Goal: Transaction & Acquisition: Purchase product/service

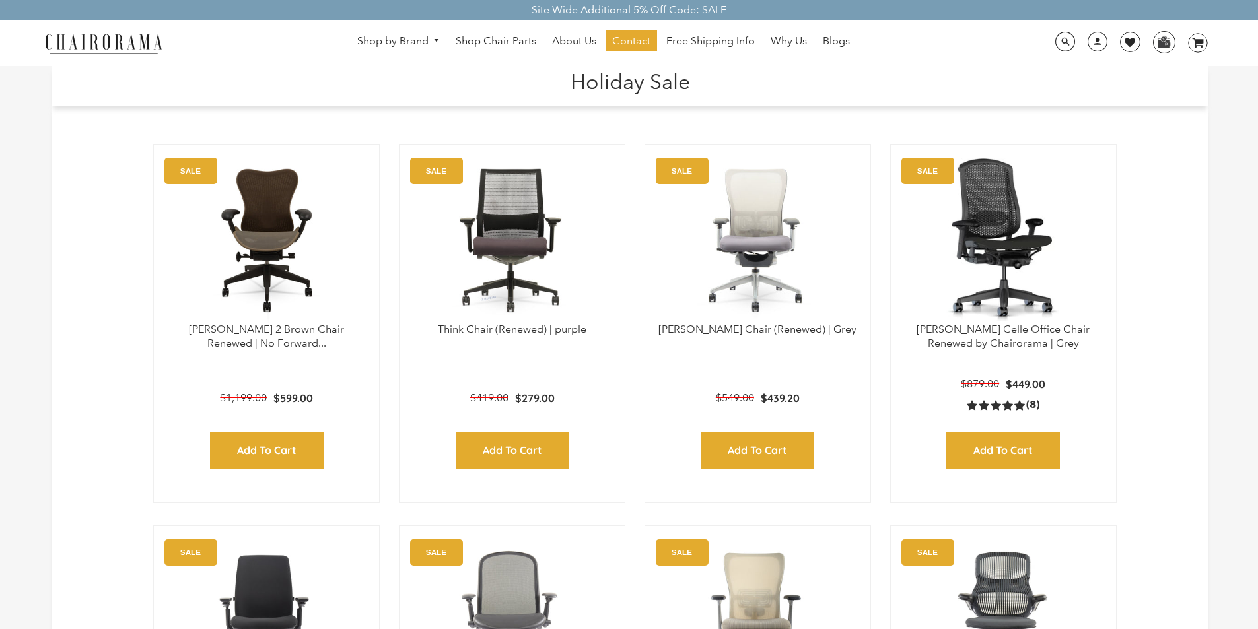
click at [508, 70] on h1 "Holiday Sale" at bounding box center [629, 80] width 1129 height 28
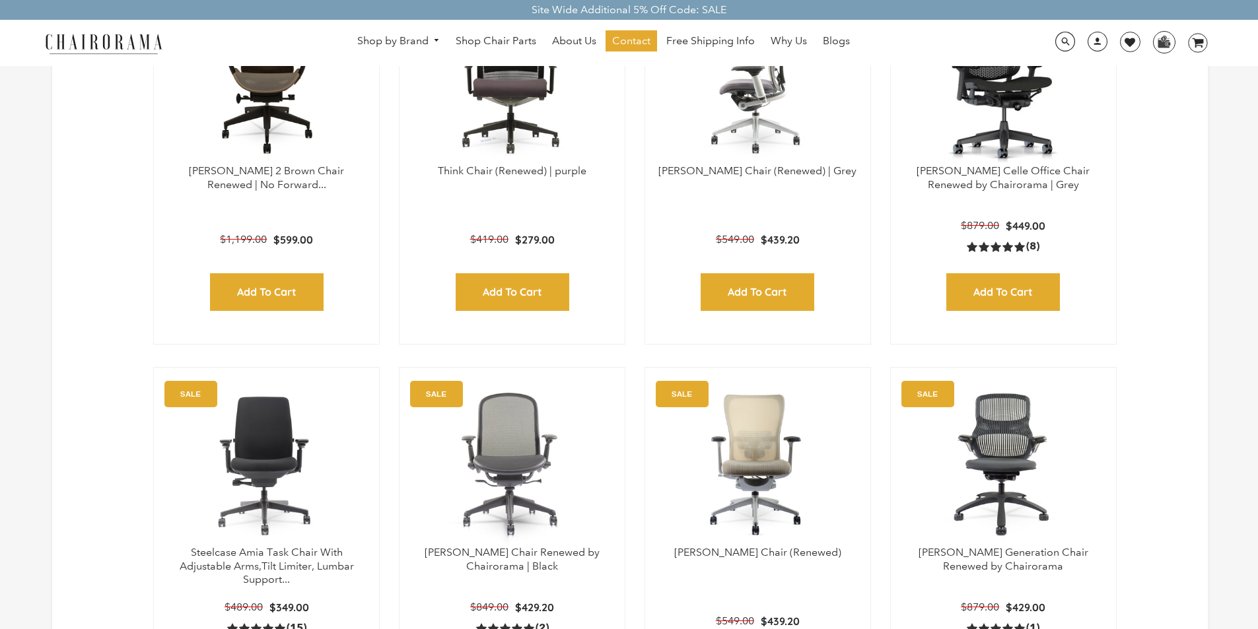
click at [700, 71] on img at bounding box center [757, 81] width 199 height 165
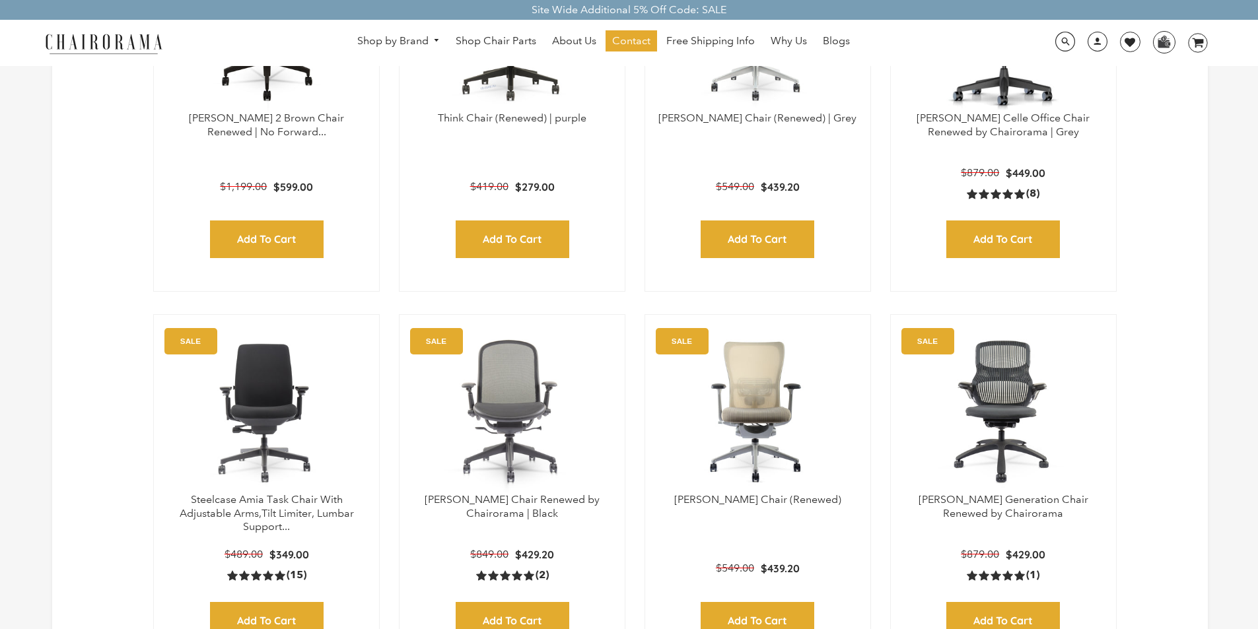
scroll to position [238, 0]
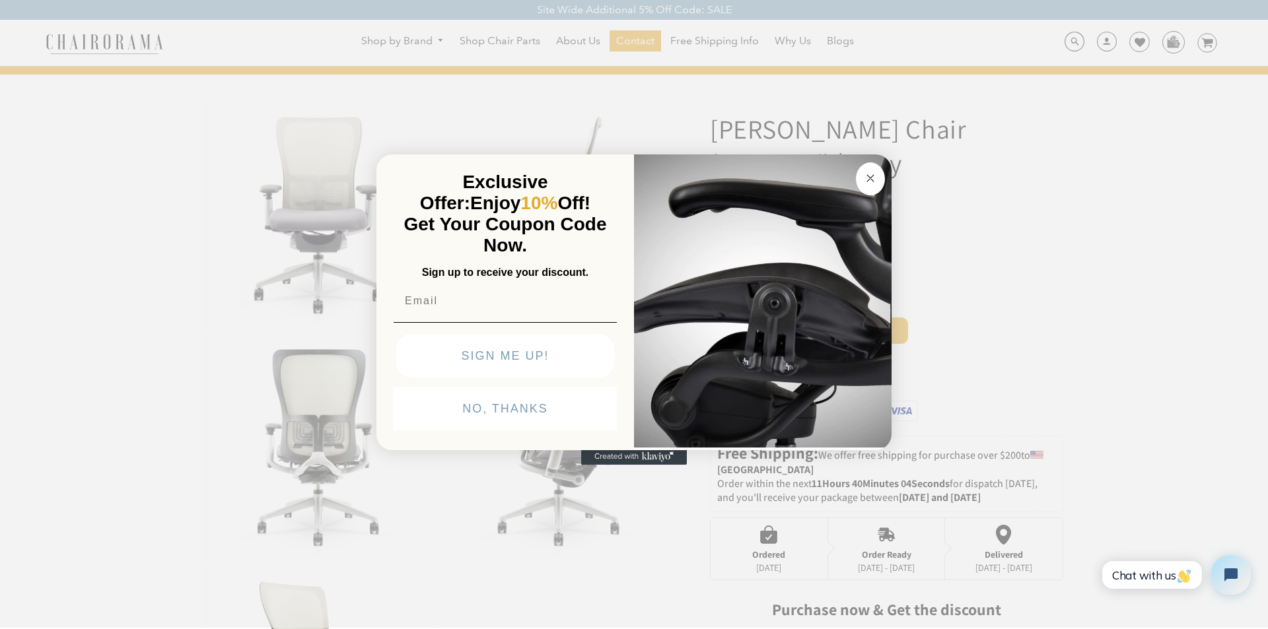
click at [425, 430] on button "NO, THANKS" at bounding box center [504, 409] width 223 height 44
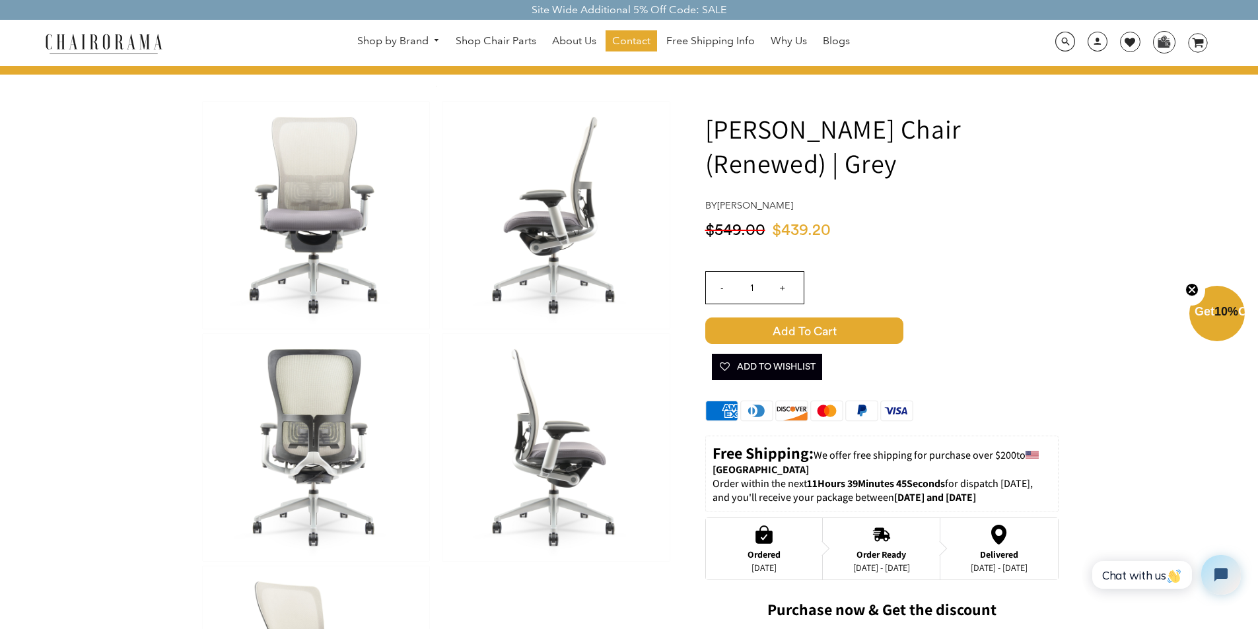
click at [242, 368] on img at bounding box center [316, 447] width 226 height 227
click at [469, 34] on link "Shop Chair Parts" at bounding box center [496, 40] width 94 height 21
